Goal: Find specific page/section: Find specific page/section

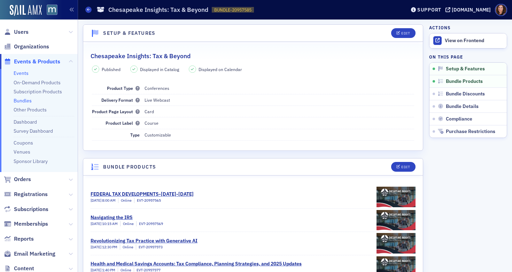
click at [19, 72] on link "Events" at bounding box center [21, 73] width 15 height 6
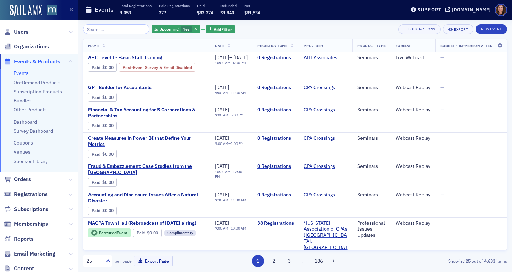
click at [111, 33] on input "search" at bounding box center [116, 29] width 67 height 10
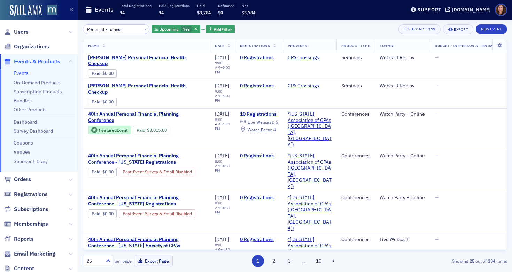
type input "Personal Financial"
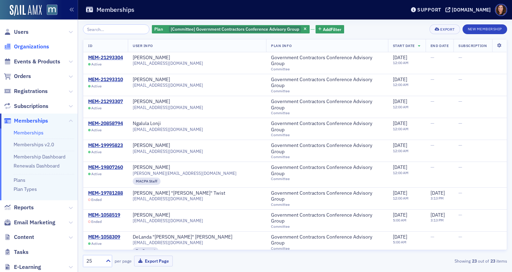
scroll to position [362, 0]
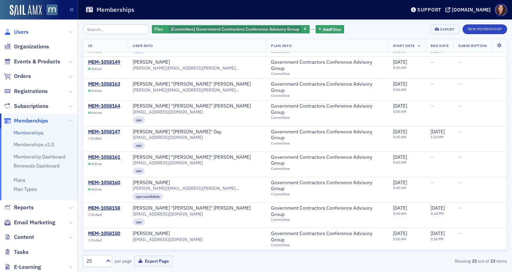
click at [21, 34] on span "Users" at bounding box center [21, 32] width 15 height 8
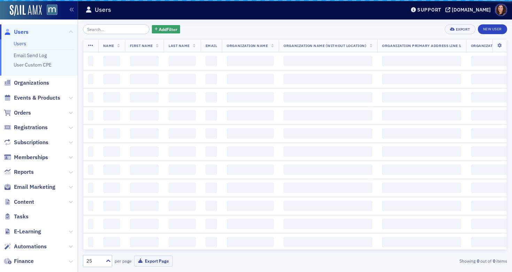
click at [106, 27] on input "search" at bounding box center [116, 29] width 67 height 10
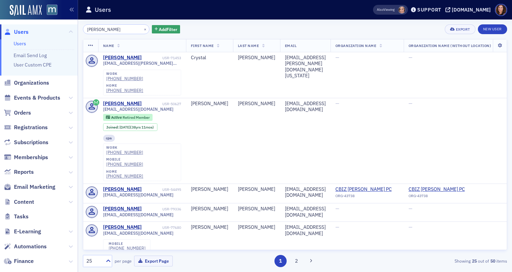
click at [90, 28] on input "[PERSON_NAME]" at bounding box center [116, 29] width 67 height 10
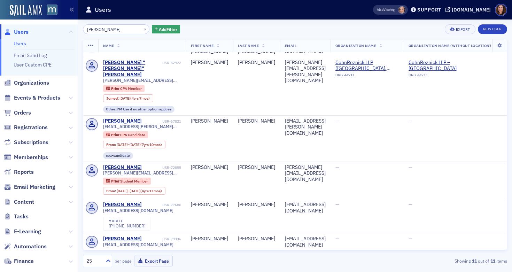
scroll to position [28, 0]
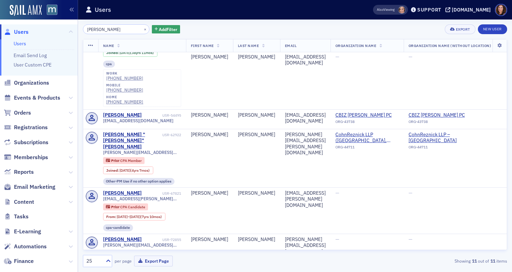
click at [96, 32] on input "[PERSON_NAME]" at bounding box center [116, 29] width 67 height 10
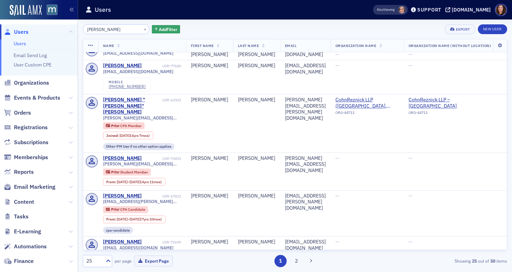
scroll to position [164, 0]
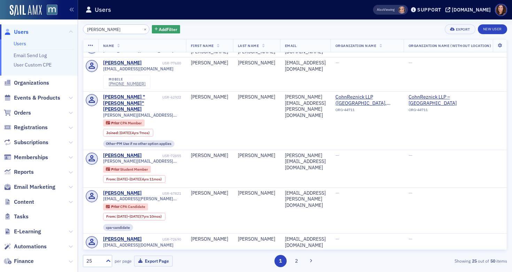
click at [110, 29] on input "[PERSON_NAME]" at bounding box center [116, 29] width 67 height 10
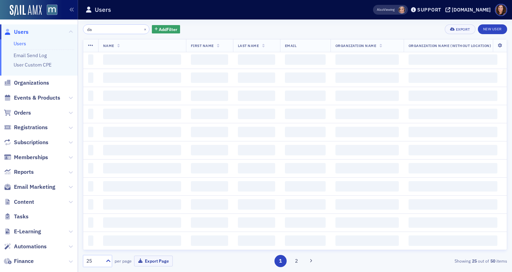
scroll to position [616, 0]
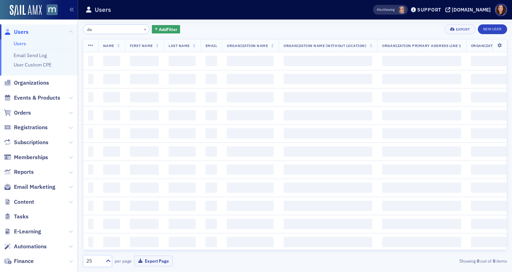
type input "d"
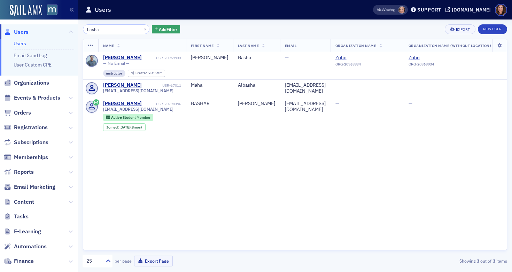
click at [96, 30] on input "basha" at bounding box center [116, 29] width 67 height 10
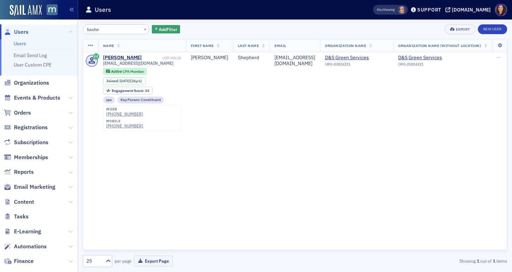
type input "bashe"
